Goal: Information Seeking & Learning: Learn about a topic

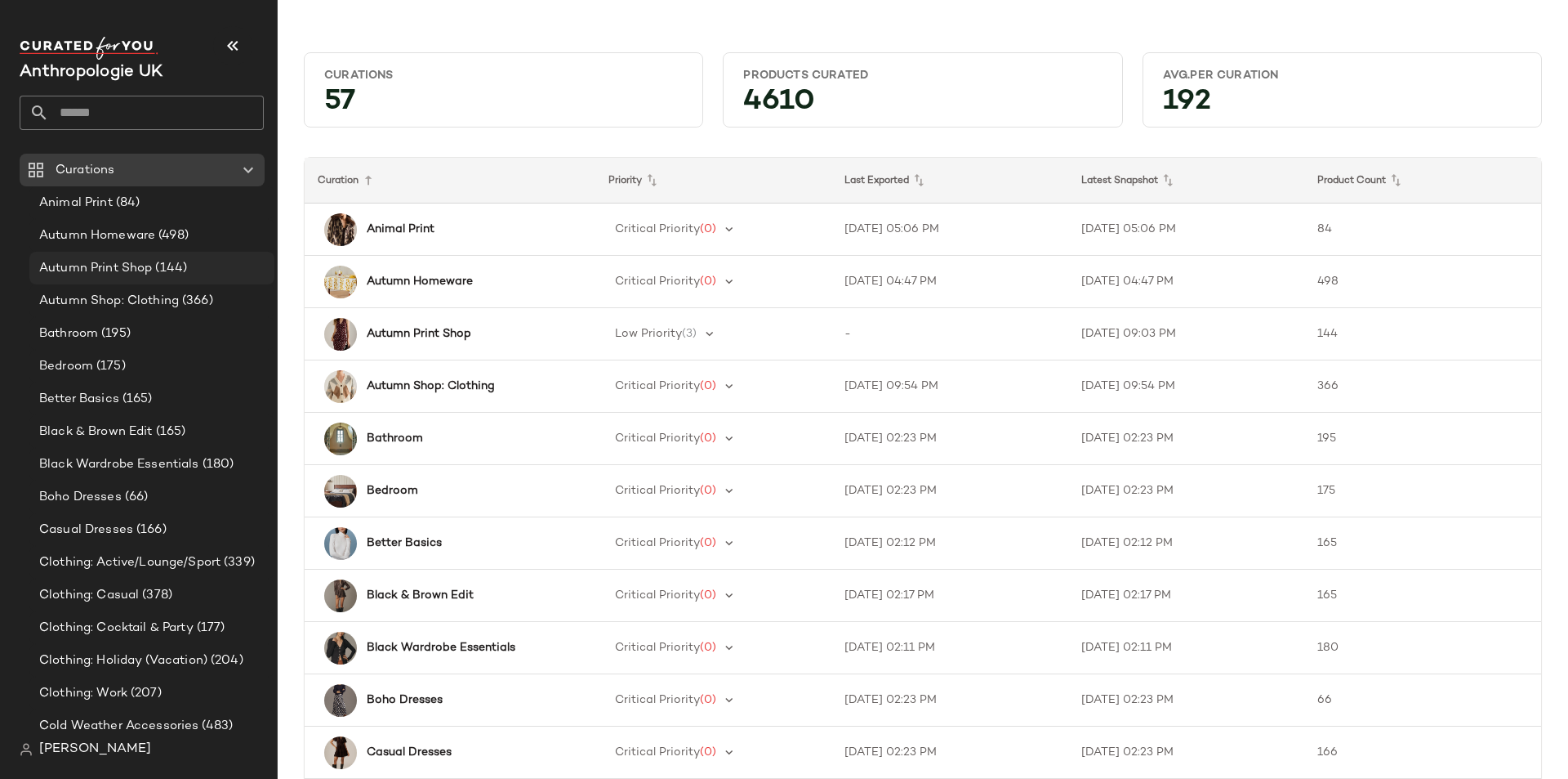
click at [134, 271] on span "Autumn Print Shop" at bounding box center [95, 268] width 113 height 19
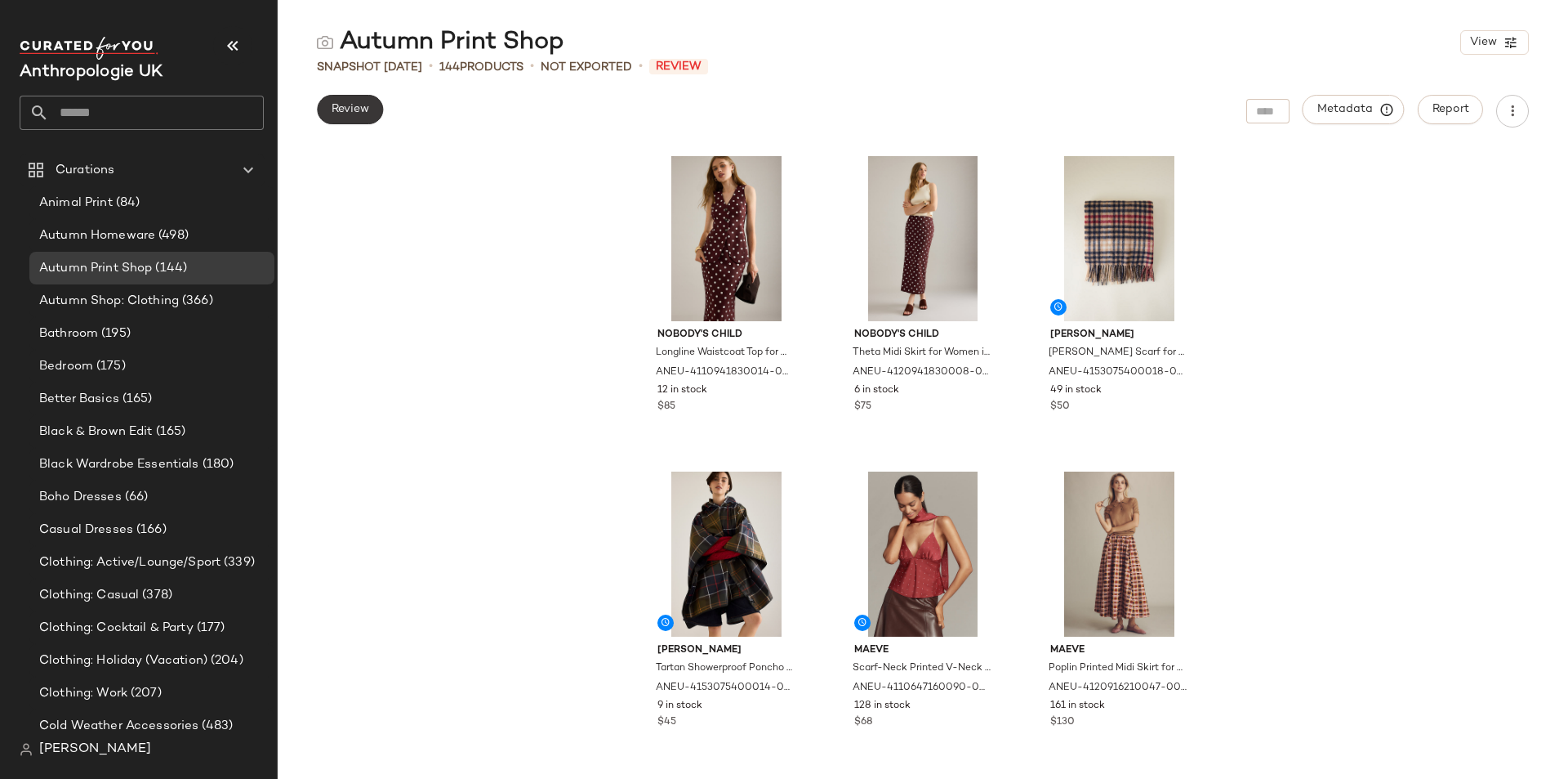
click at [358, 107] on span "Review" at bounding box center [349, 109] width 38 height 13
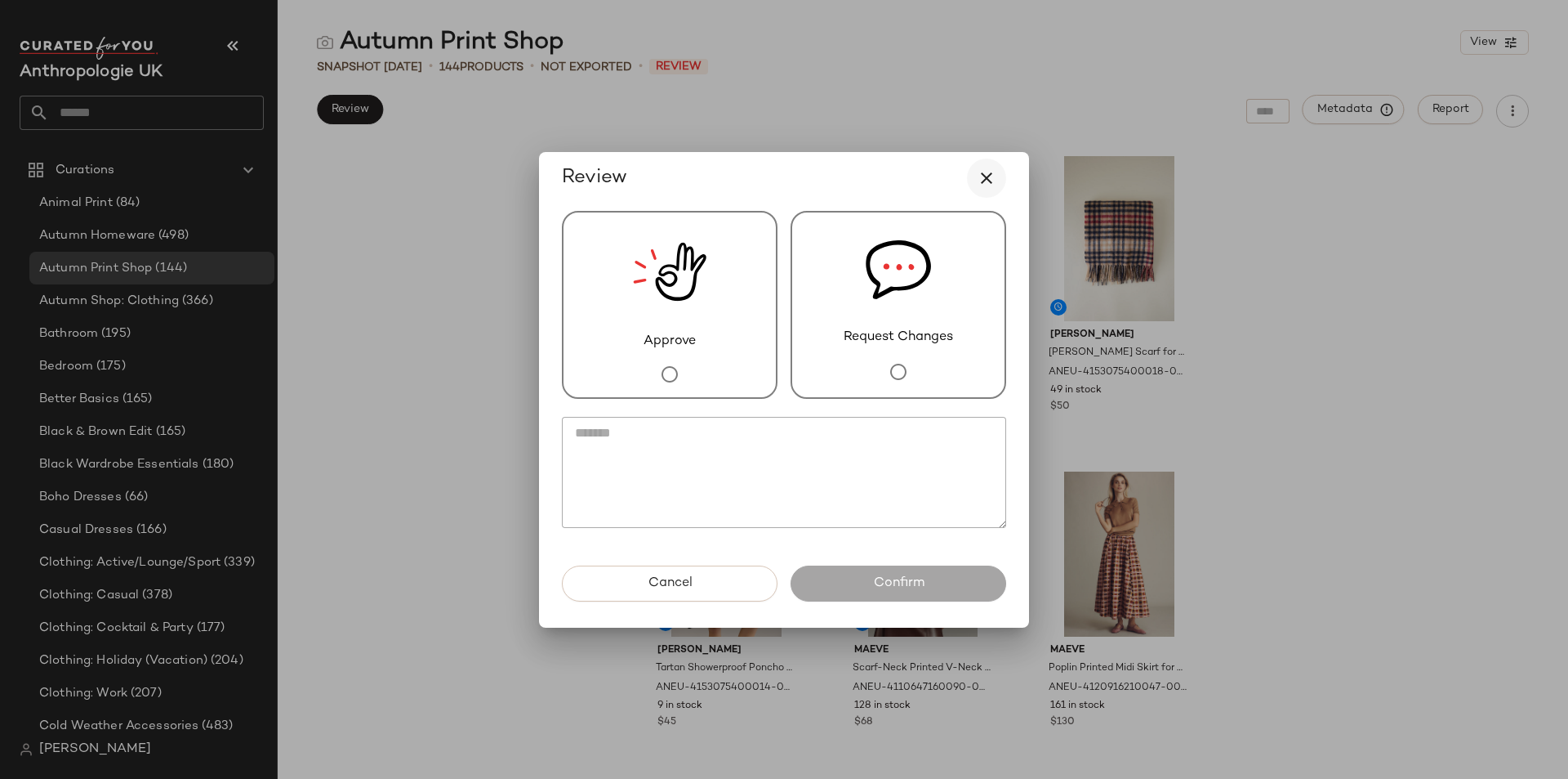
click at [986, 174] on icon "button" at bounding box center [986, 178] width 20 height 20
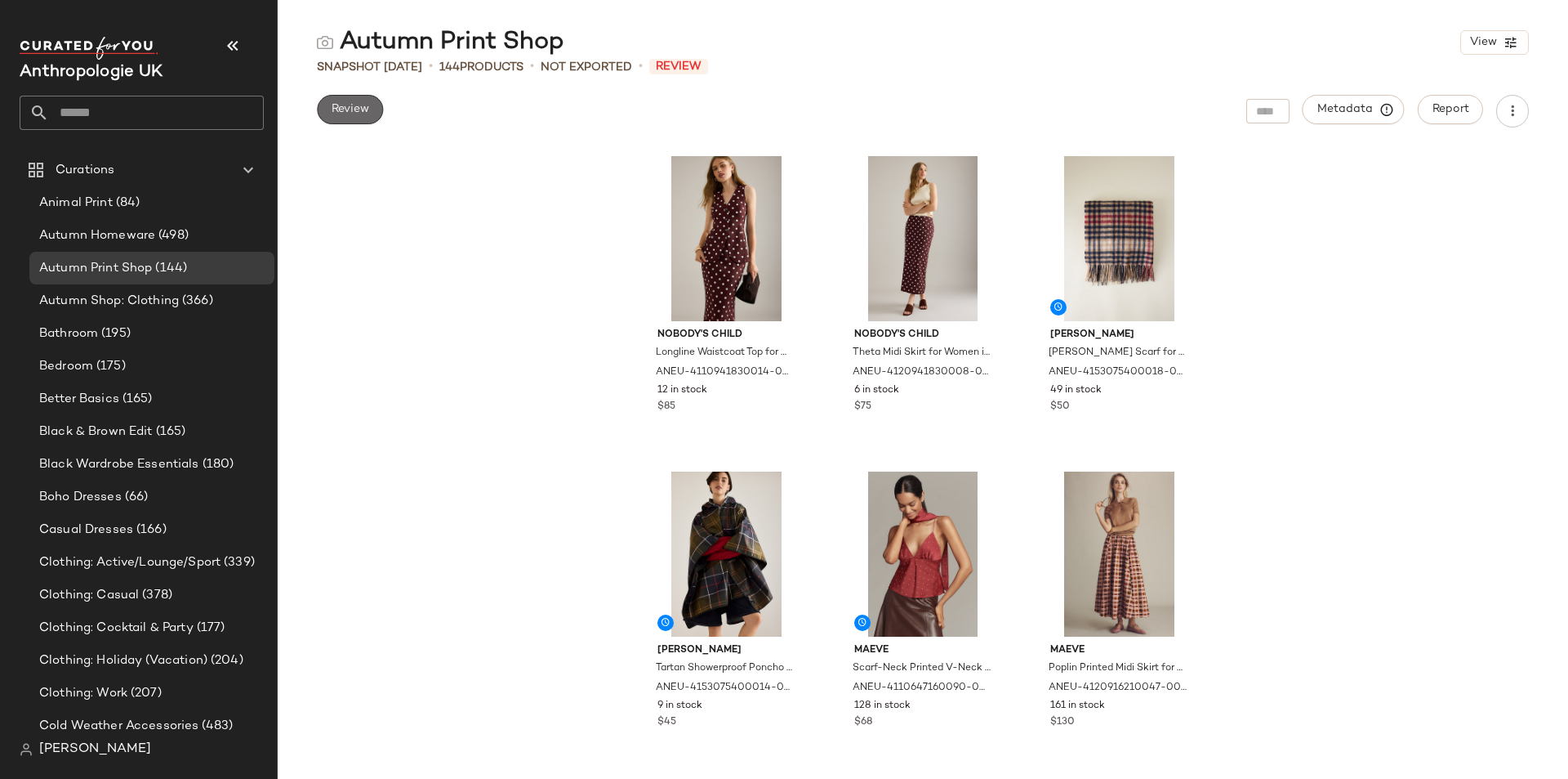
click at [366, 105] on span "Review" at bounding box center [349, 109] width 38 height 13
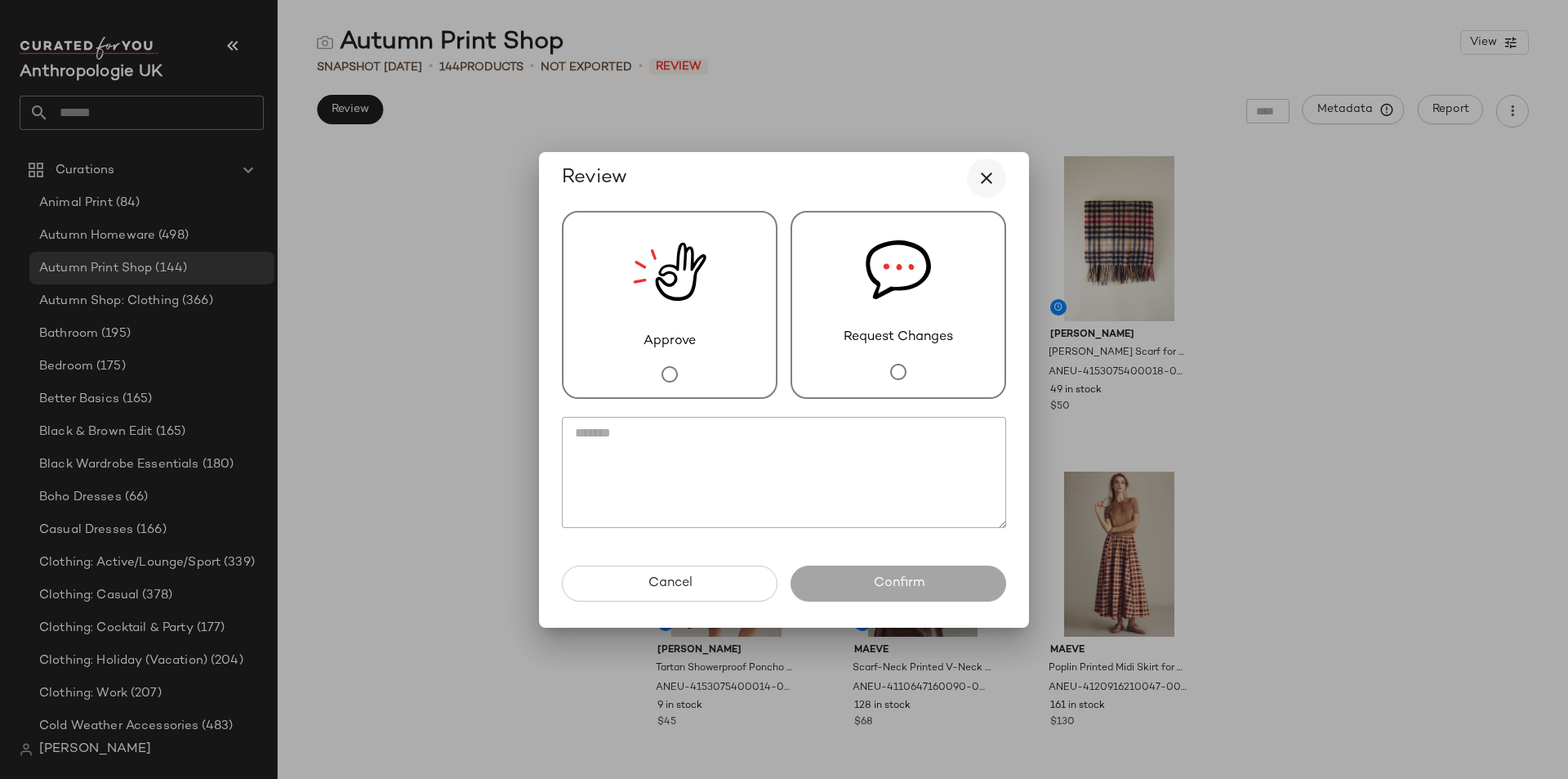
click at [991, 178] on icon "button" at bounding box center [986, 178] width 20 height 20
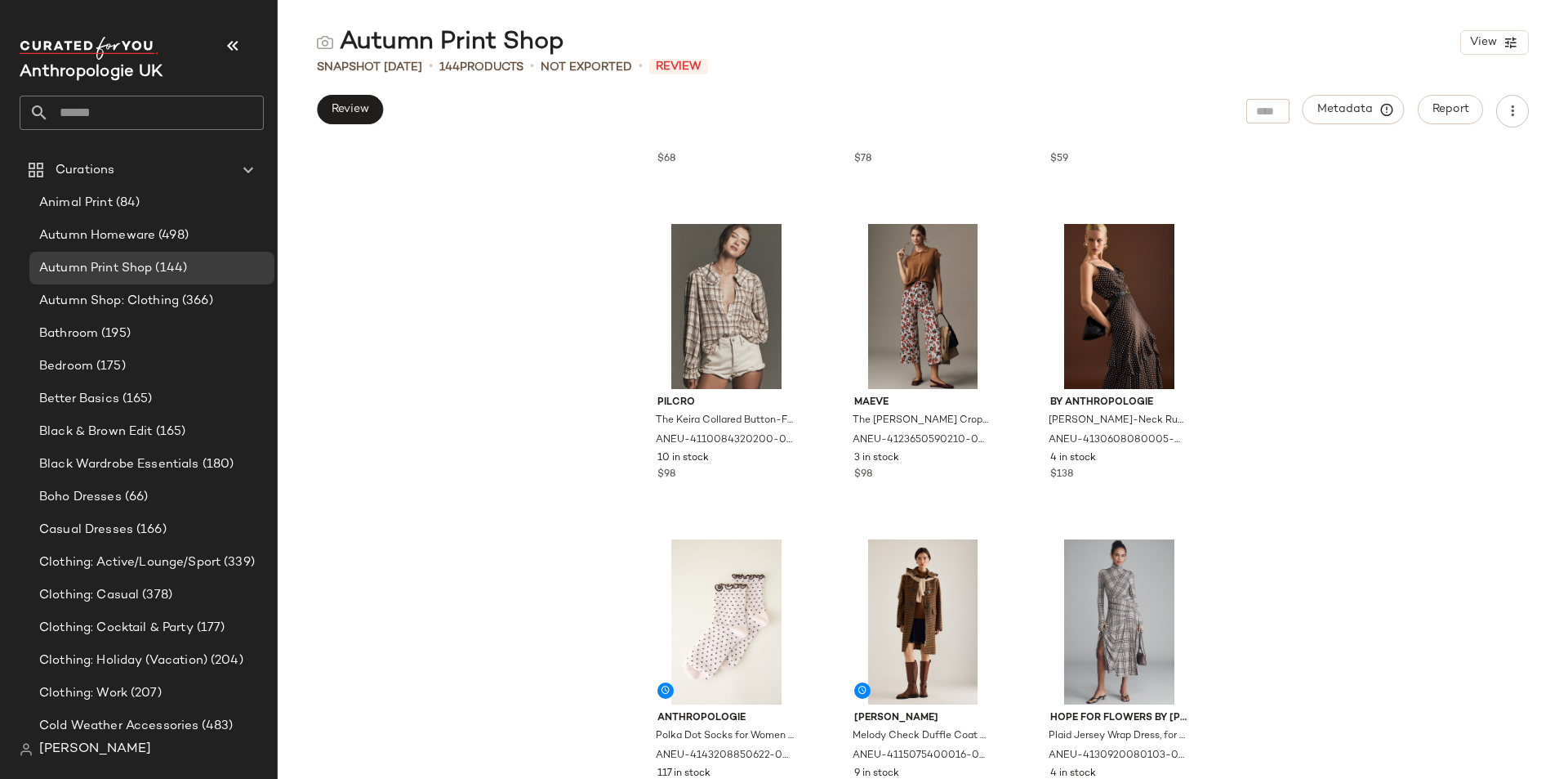
scroll to position [1239, 0]
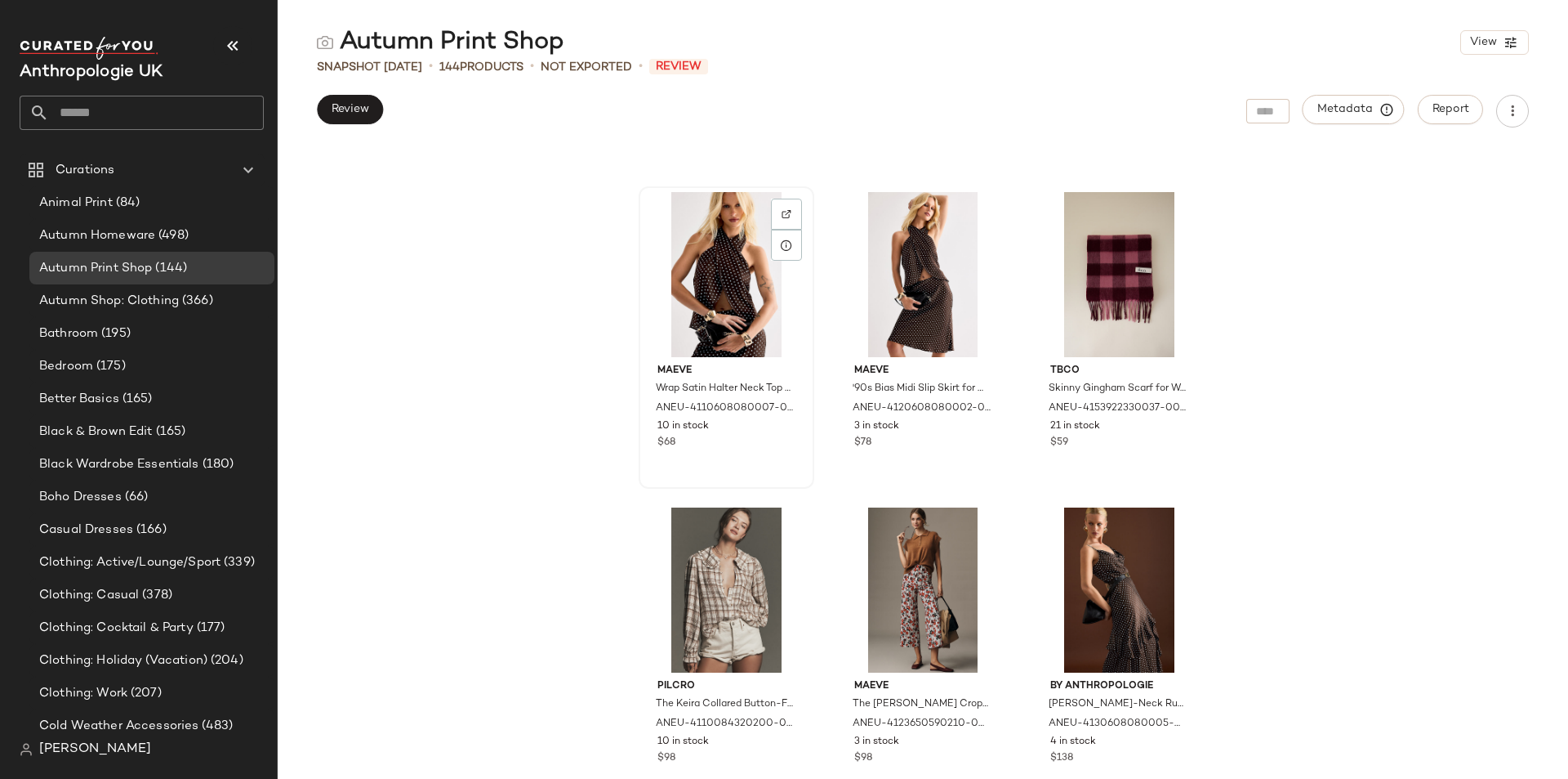
click at [719, 310] on div at bounding box center [726, 275] width 164 height 165
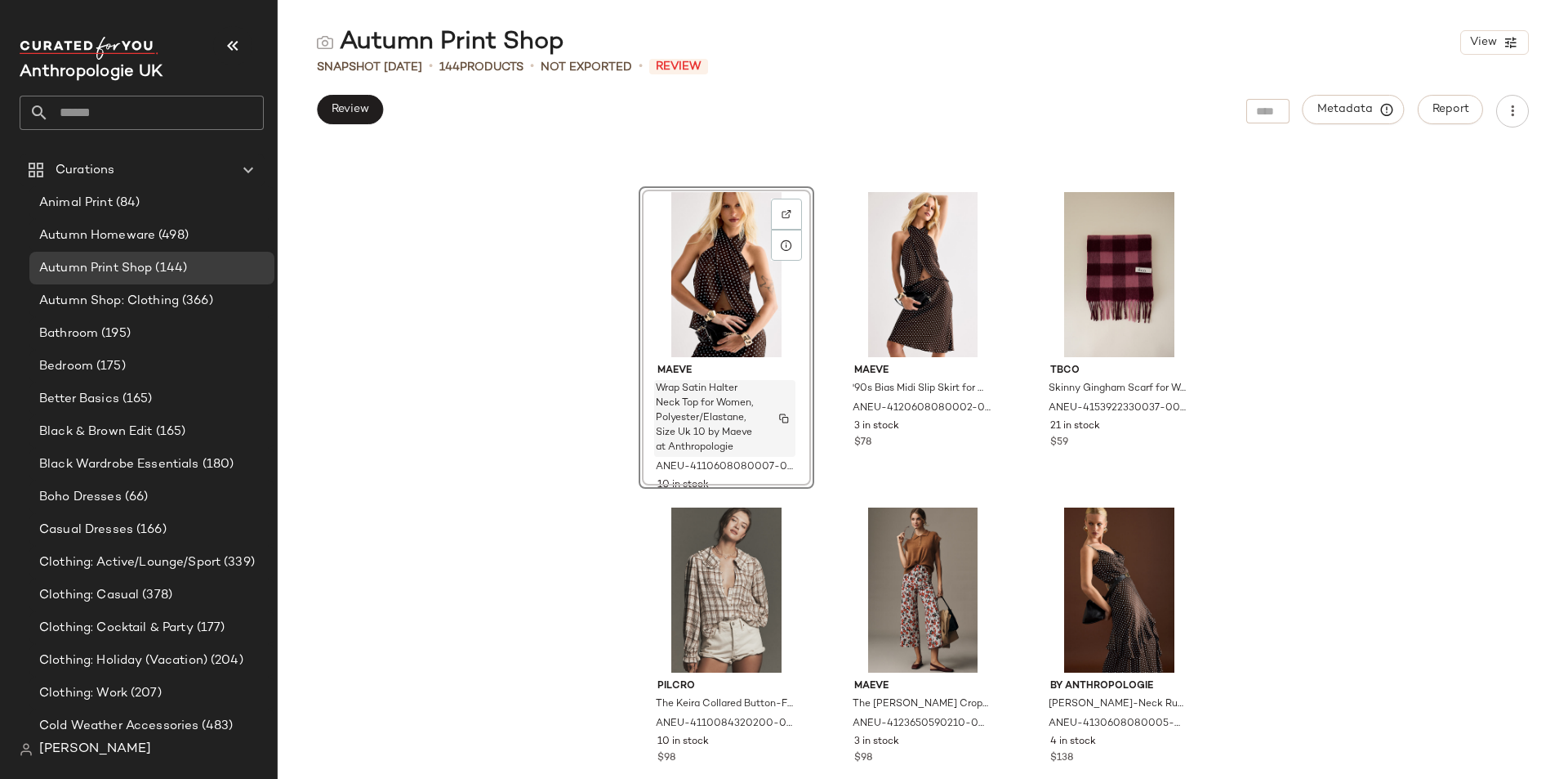
click at [784, 416] on button "button" at bounding box center [784, 418] width 23 height 15
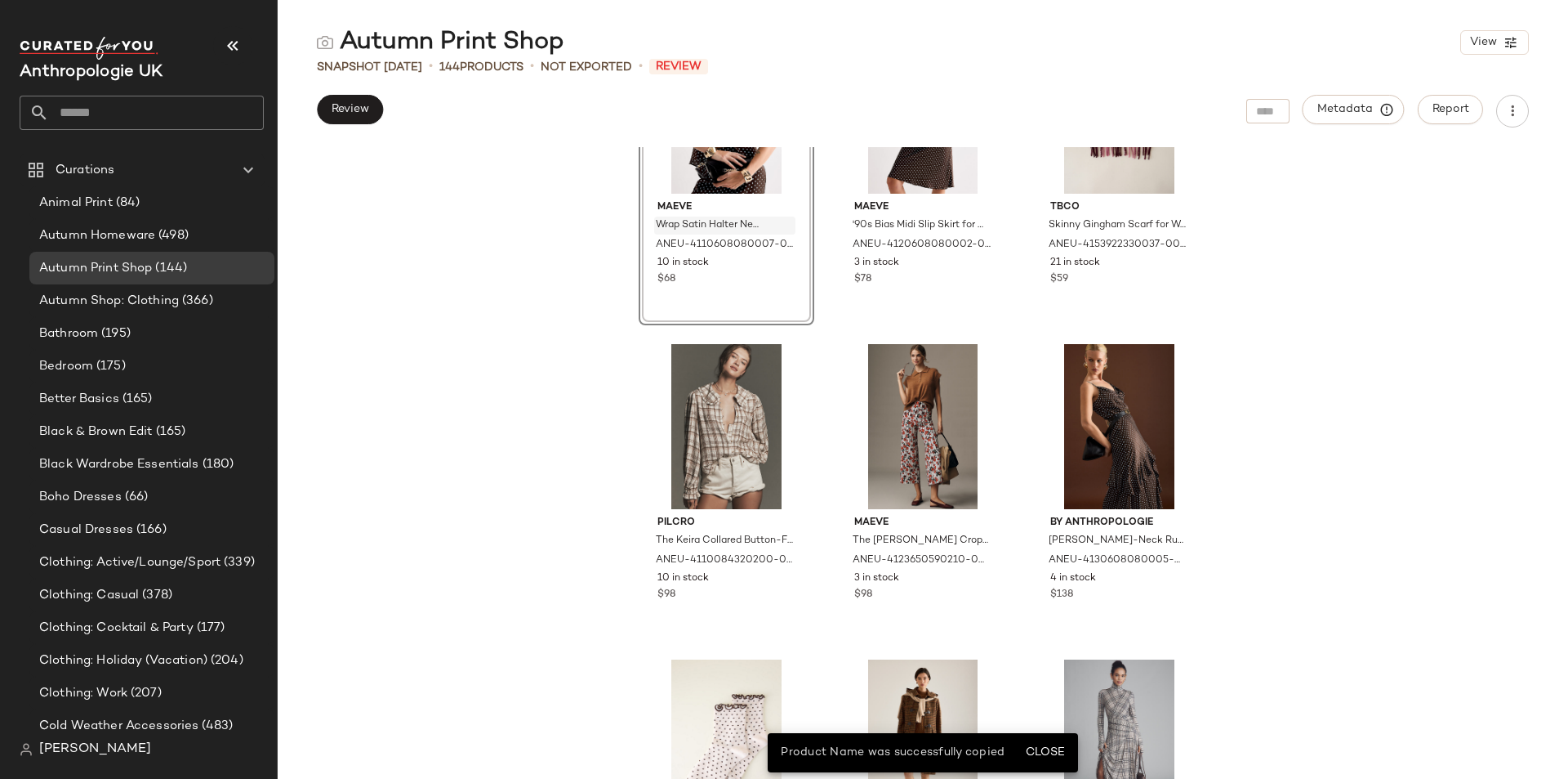
scroll to position [1321, 0]
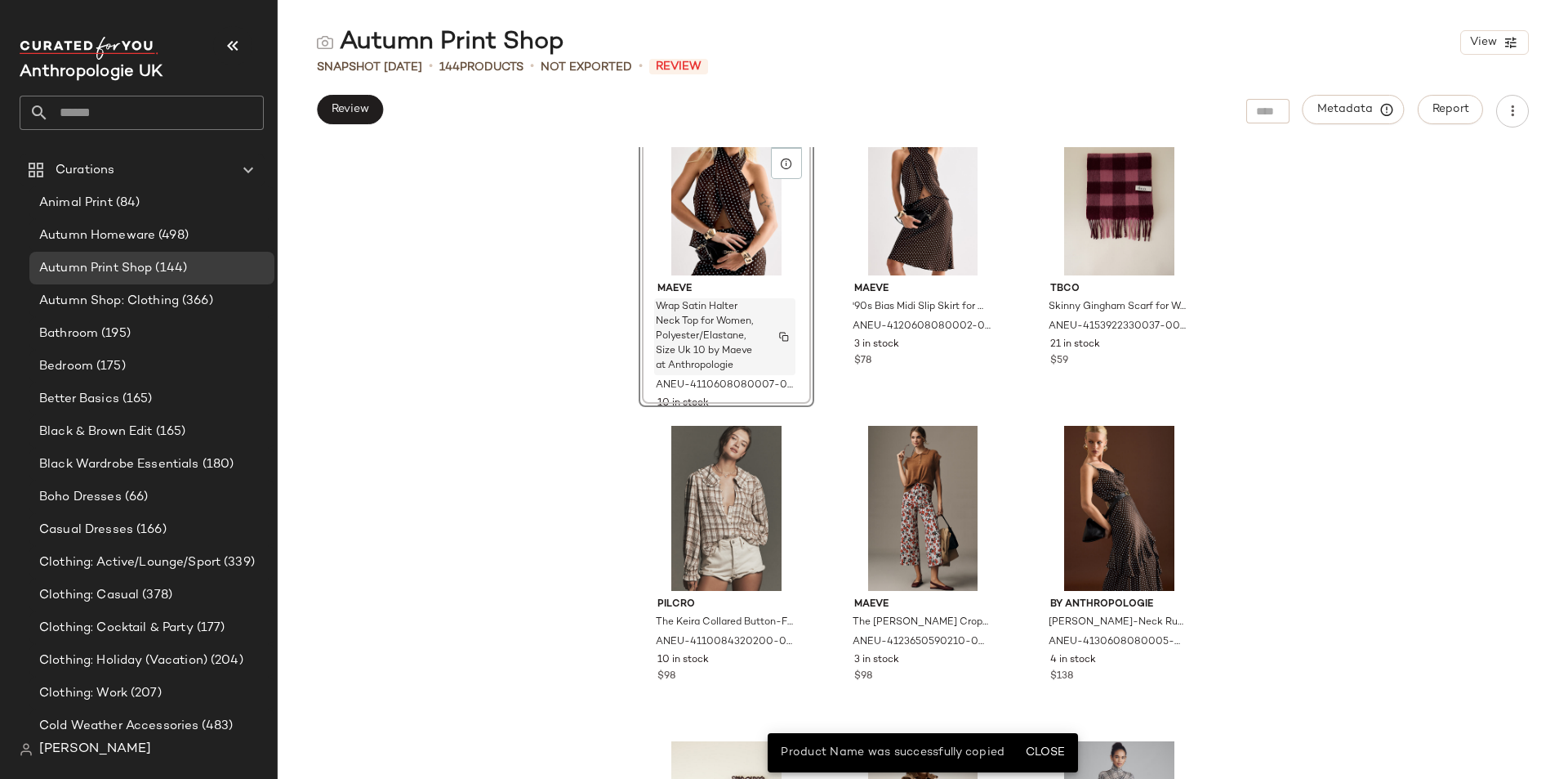
drag, startPoint x: 651, startPoint y: 309, endPoint x: 689, endPoint y: 329, distance: 42.9
click at [689, 329] on span "Wrap Satin Halter Neck Top for Women, Polyester/Elastane, Size Uk 10 by Maeve a…" at bounding box center [709, 337] width 107 height 74
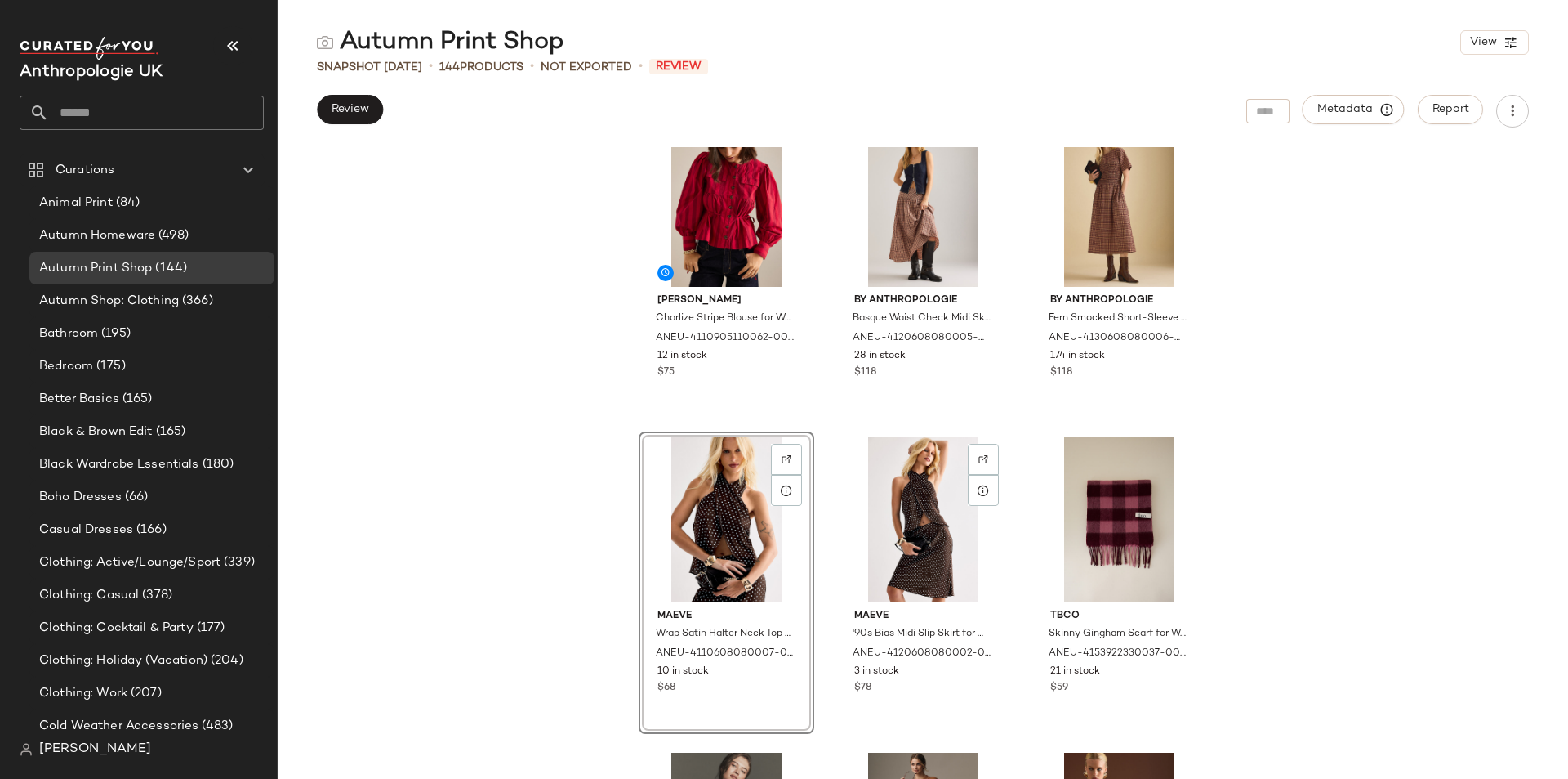
scroll to position [1075, 0]
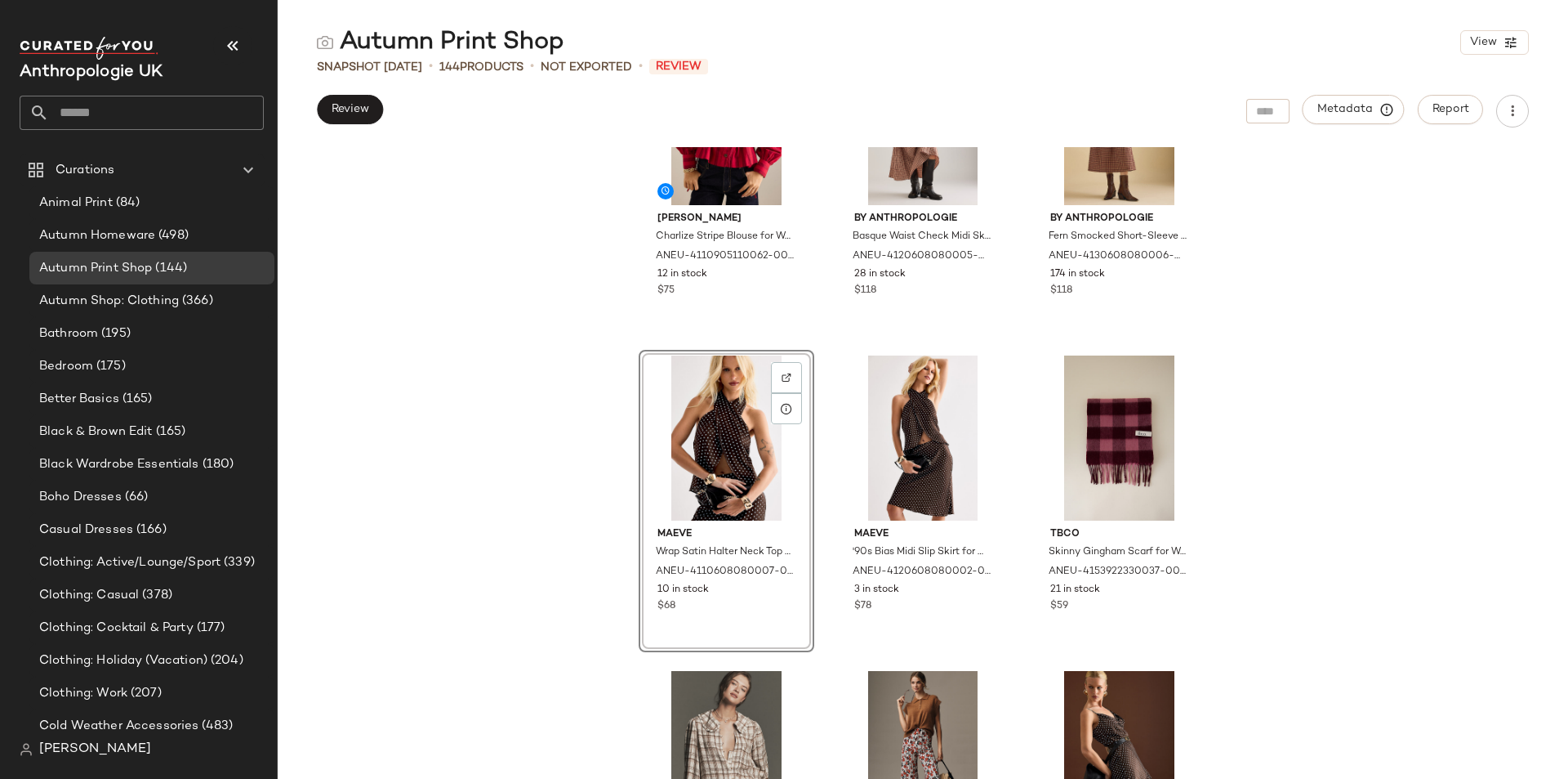
click at [1468, 545] on div "Damson Madder Charlize Stripe Blouse for Women in Red, Cotton, Size Uk 12 by [P…" at bounding box center [922, 462] width 1290 height 631
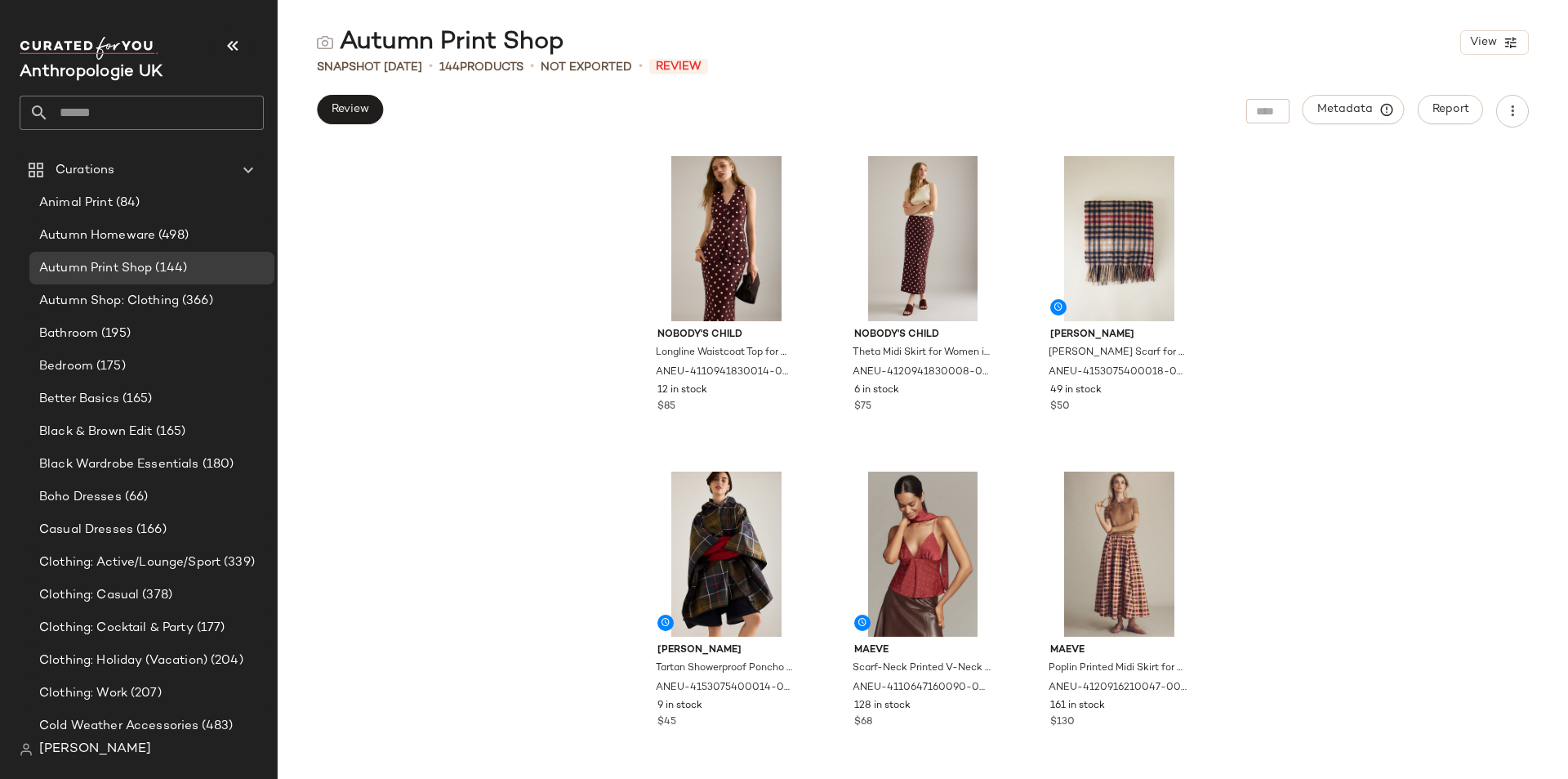
click at [1410, 460] on div "Nobody's Child Longline Waistcoat Top for Women in Brown, Cotton/Tencel/LENZING…" at bounding box center [922, 462] width 1290 height 631
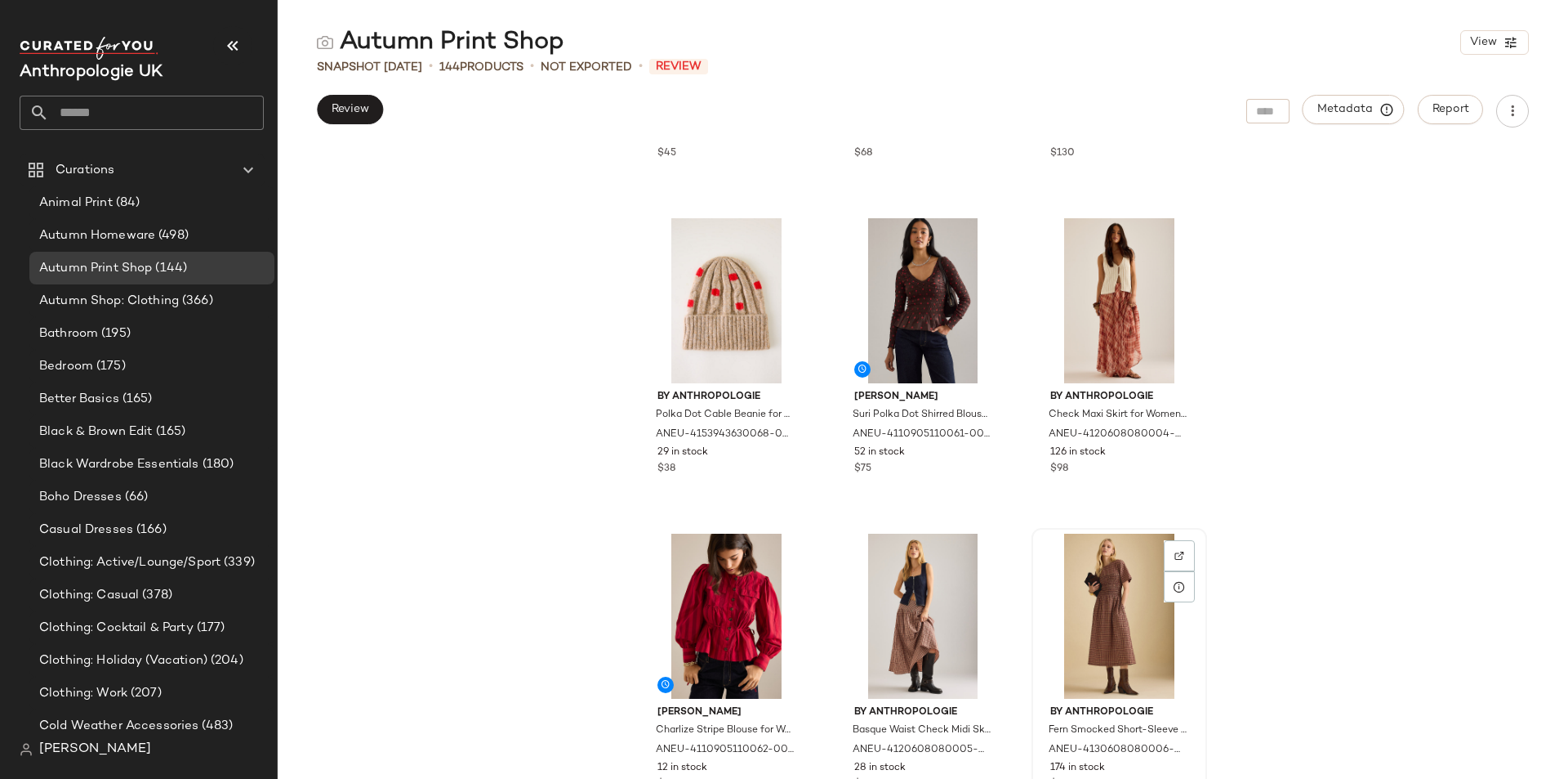
scroll to position [585, 0]
